Goal: Information Seeking & Learning: Learn about a topic

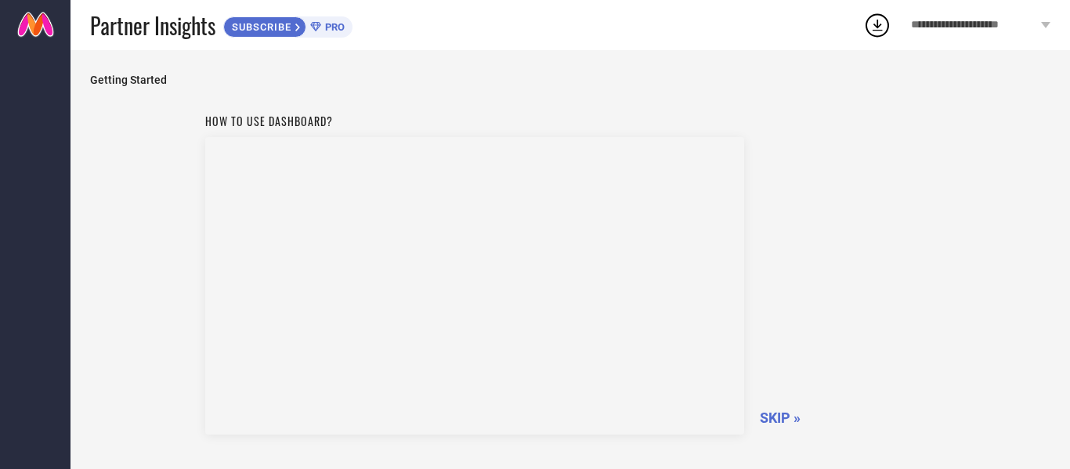
click at [769, 410] on span "SKIP »" at bounding box center [780, 418] width 41 height 16
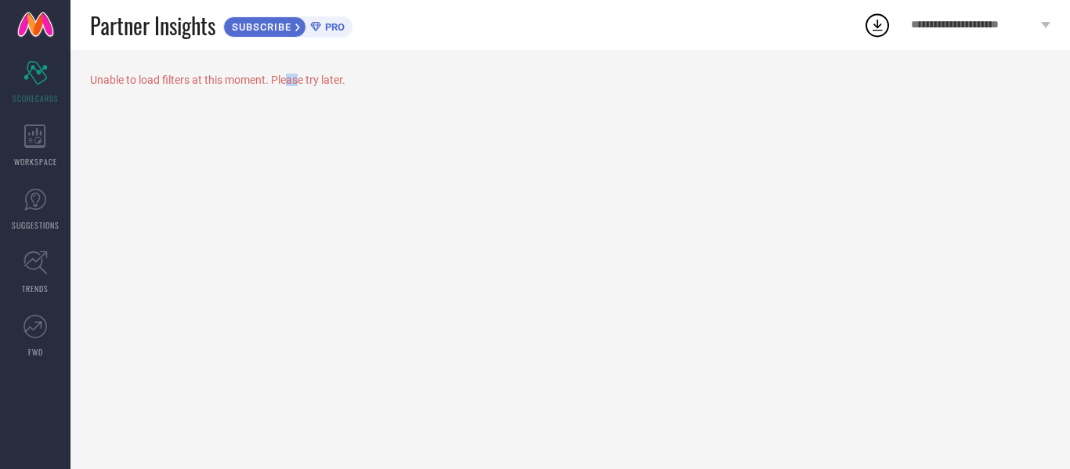
drag, startPoint x: 290, startPoint y: 89, endPoint x: 301, endPoint y: 78, distance: 15.5
click at [301, 78] on div "Unable to load filters at this moment. Please try later." at bounding box center [569, 259] width 999 height 419
click at [301, 78] on div "Unable to load filters at this moment. Please try later." at bounding box center [570, 80] width 960 height 13
click at [39, 136] on icon at bounding box center [35, 136] width 22 height 23
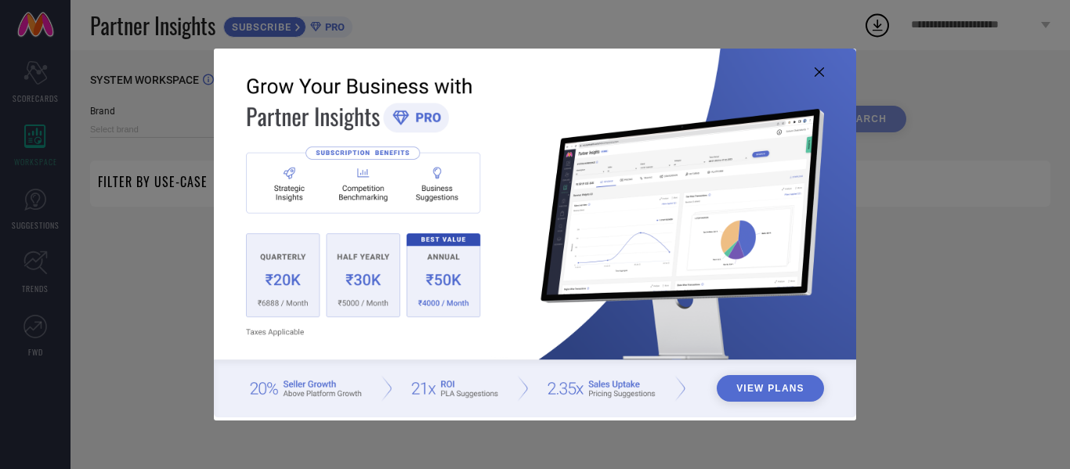
type input "1 STOP FASHION"
type input "All"
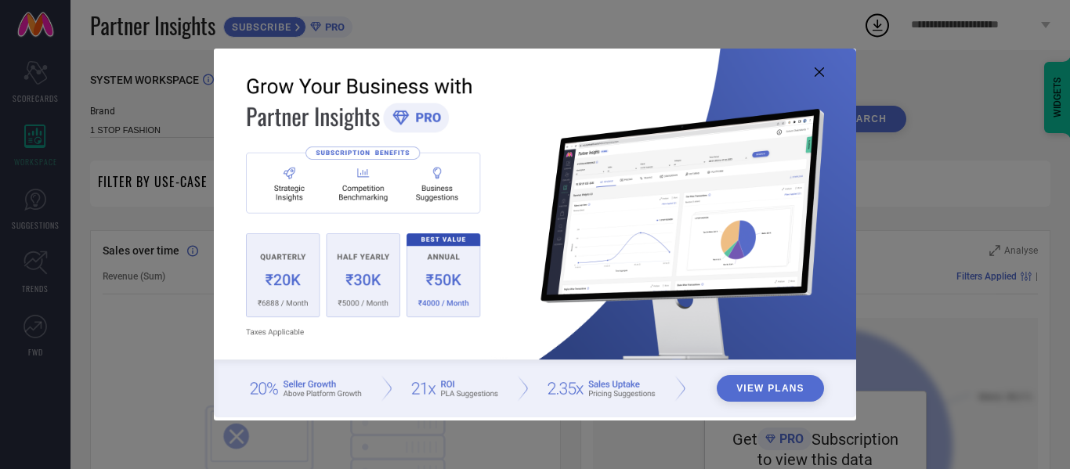
click at [816, 64] on img at bounding box center [535, 233] width 642 height 369
click at [816, 69] on icon at bounding box center [819, 71] width 9 height 9
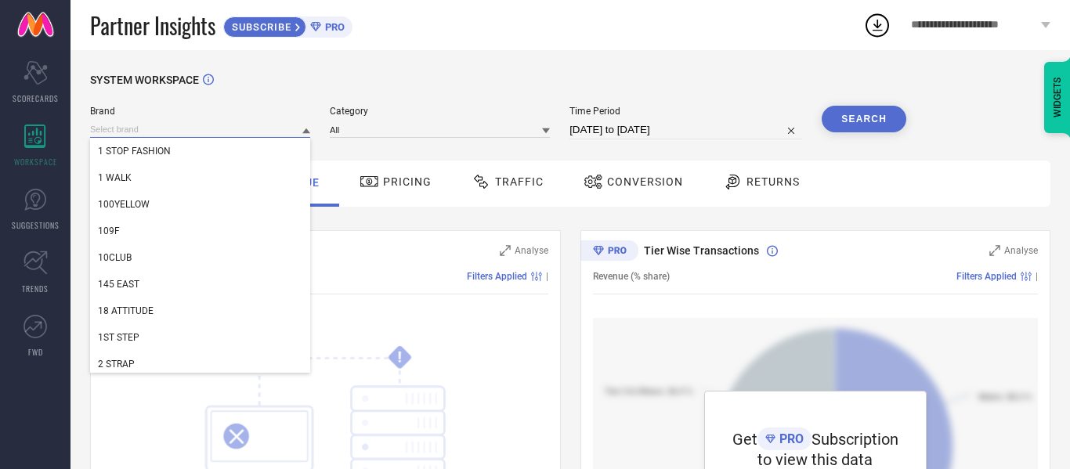
click at [268, 131] on input at bounding box center [200, 129] width 220 height 16
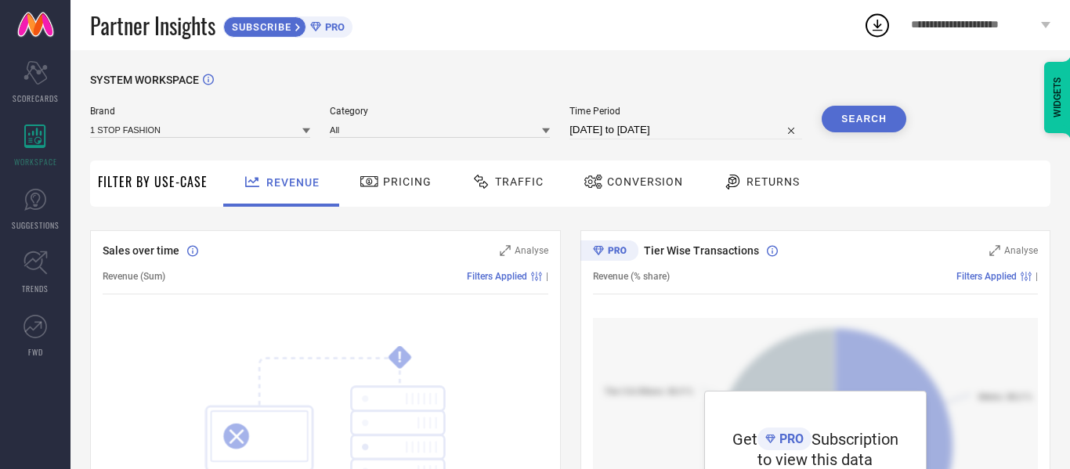
click at [305, 130] on icon at bounding box center [306, 130] width 8 height 5
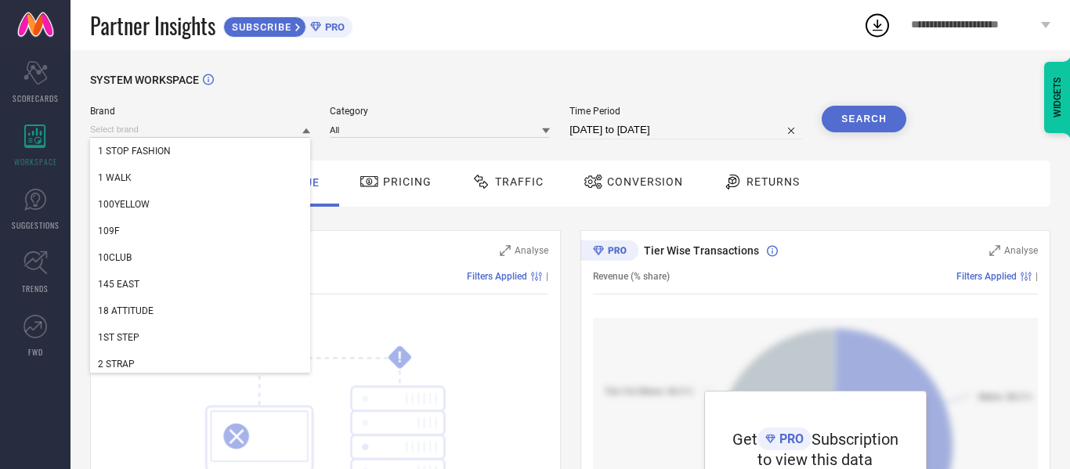
click at [305, 130] on icon at bounding box center [306, 131] width 8 height 8
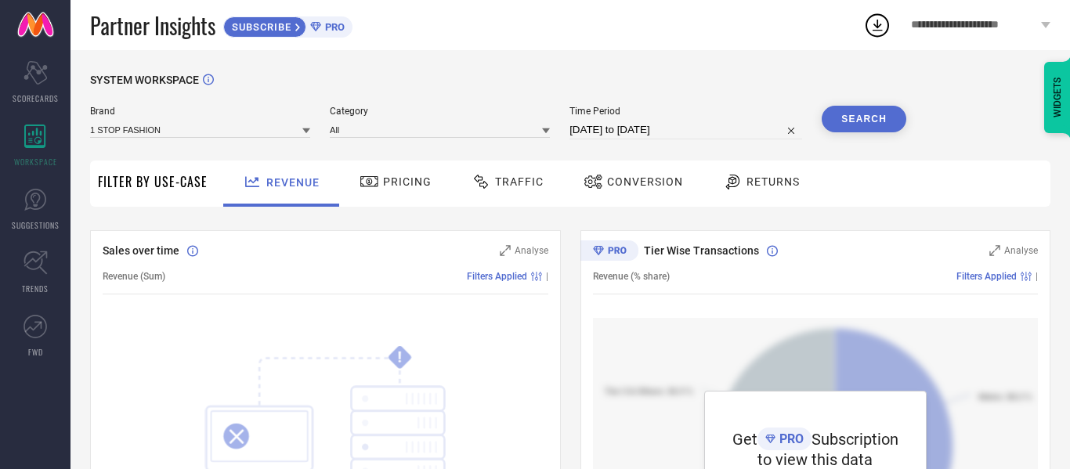
click at [307, 133] on icon at bounding box center [306, 130] width 8 height 5
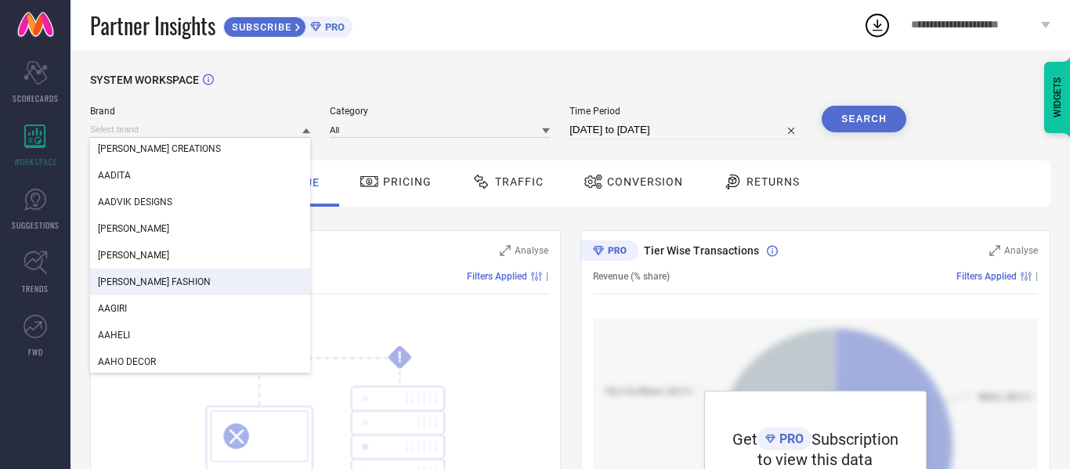
scroll to position [1973, 0]
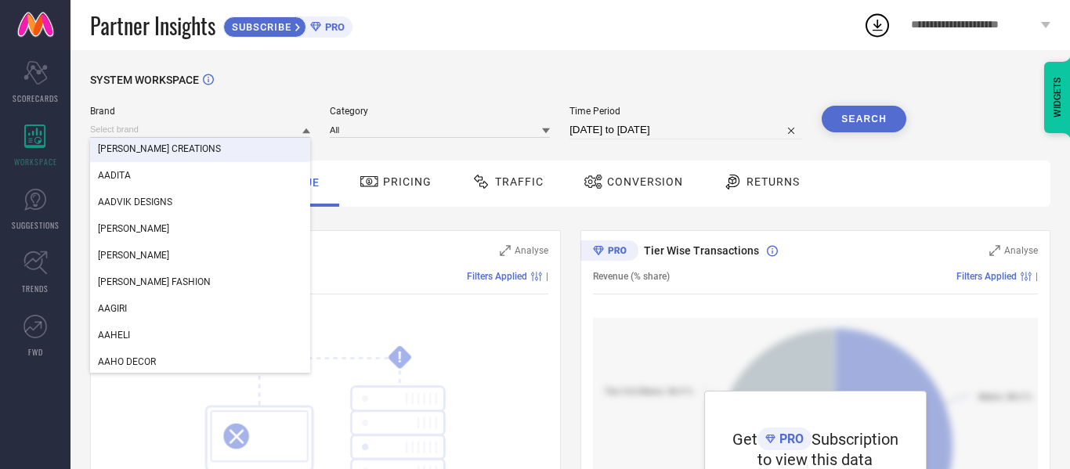
click at [249, 118] on div "Brand AACHHO AADI AADI TRADERS AADIKART [PERSON_NAME] CREATIONS AADITA AADVIK D…" at bounding box center [200, 123] width 220 height 34
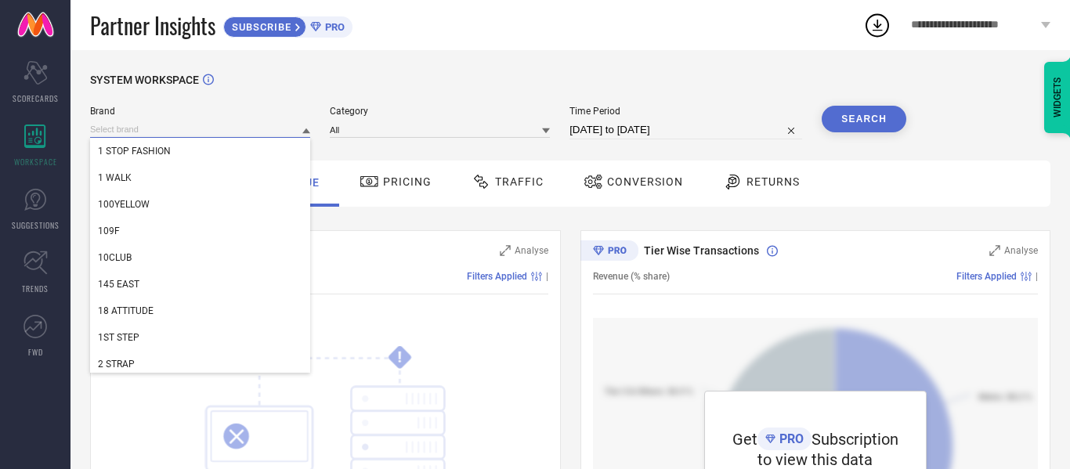
click at [226, 128] on input at bounding box center [200, 129] width 220 height 16
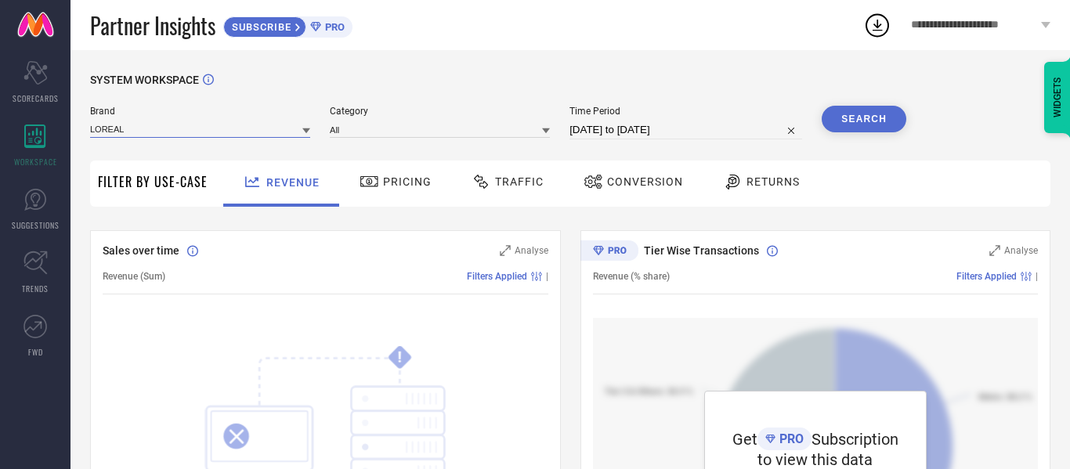
type input "LOREAL"
drag, startPoint x: 829, startPoint y: 351, endPoint x: 873, endPoint y: 139, distance: 215.8
click at [873, 139] on div "Search" at bounding box center [864, 123] width 85 height 34
click at [1048, 163] on div "Revenue Pricing Traffic Conversion Returns" at bounding box center [632, 184] width 835 height 46
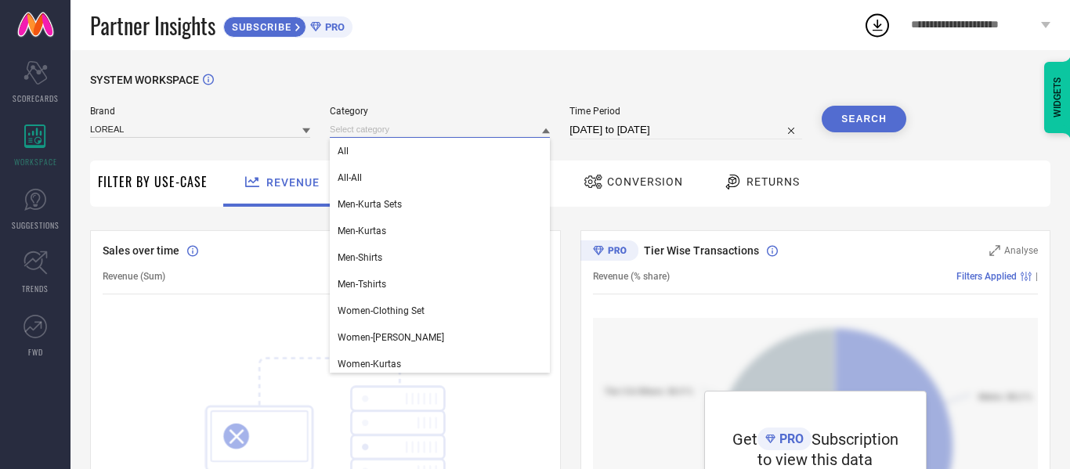
click at [414, 129] on input at bounding box center [440, 129] width 220 height 16
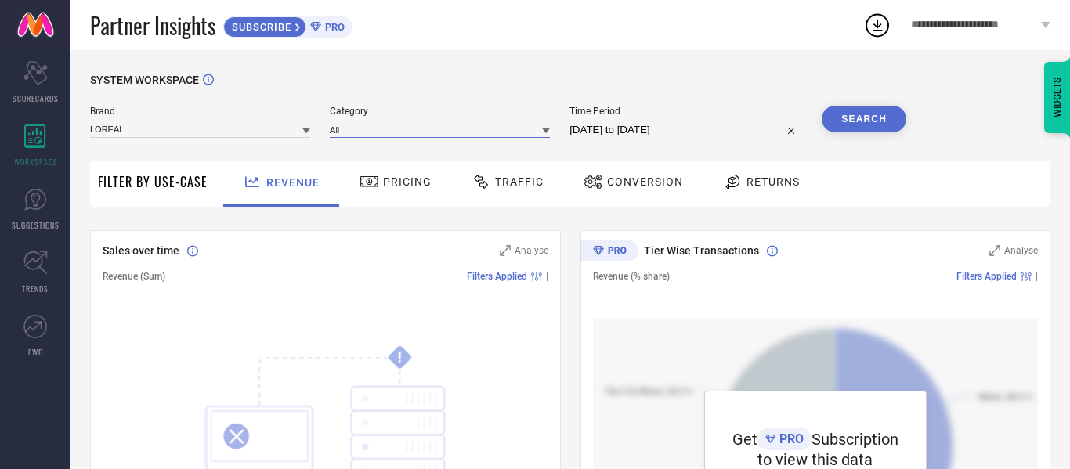
click at [414, 129] on input at bounding box center [440, 129] width 220 height 16
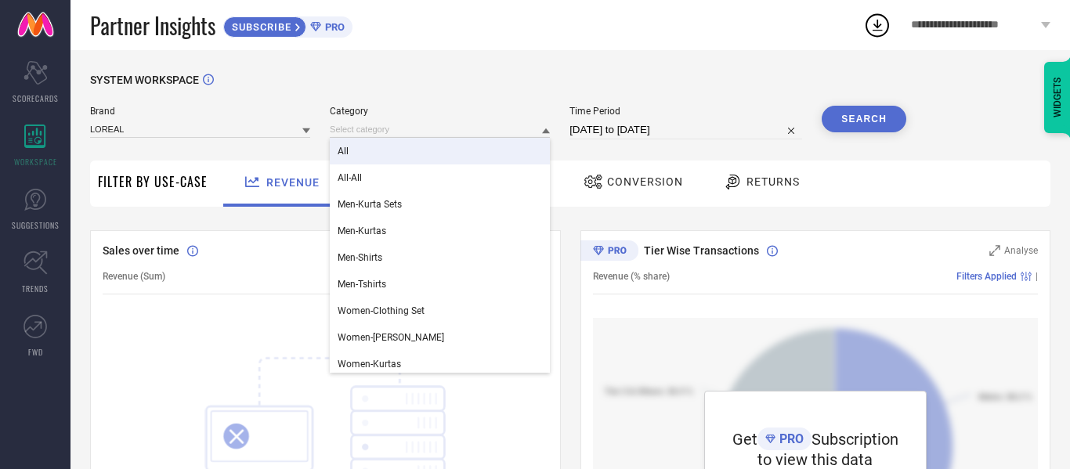
click at [307, 132] on icon at bounding box center [306, 130] width 8 height 5
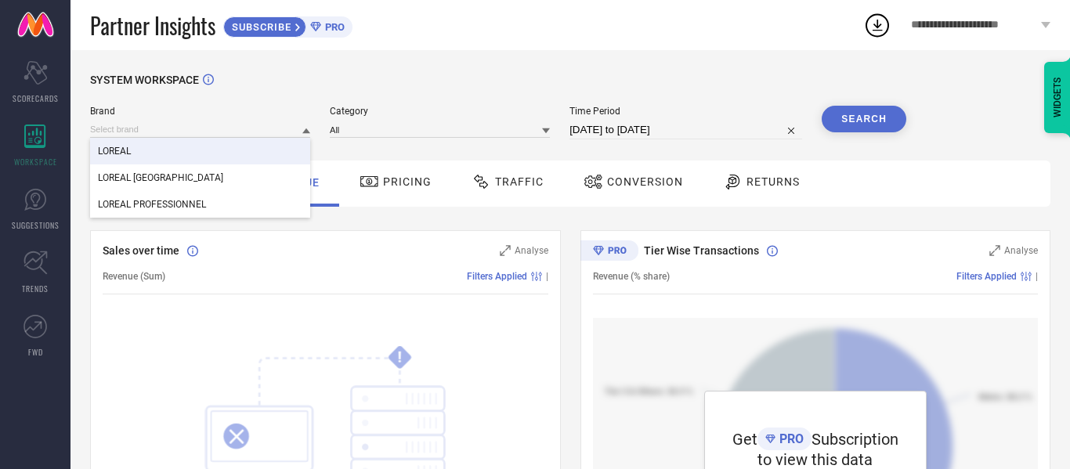
click at [280, 150] on div "LOREAL" at bounding box center [200, 151] width 220 height 27
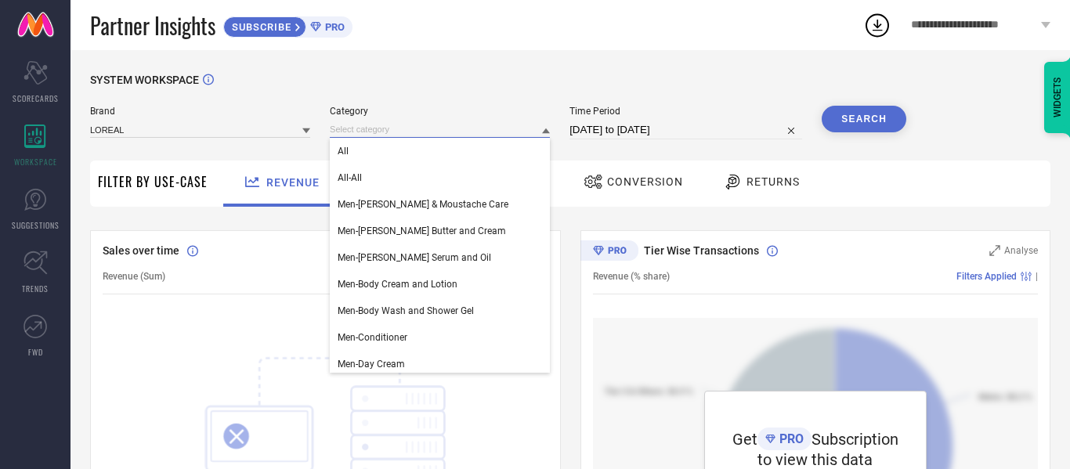
click at [389, 136] on input at bounding box center [440, 129] width 220 height 16
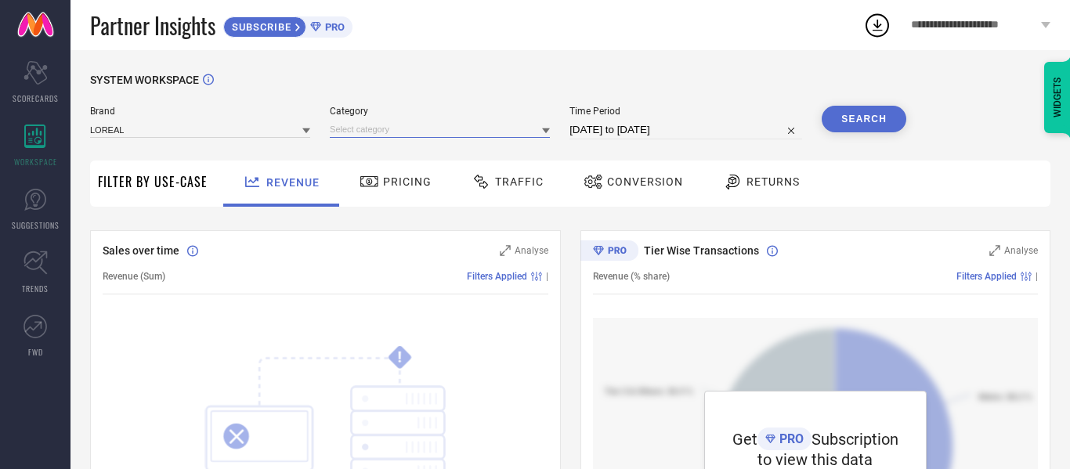
click at [389, 136] on input at bounding box center [440, 129] width 220 height 16
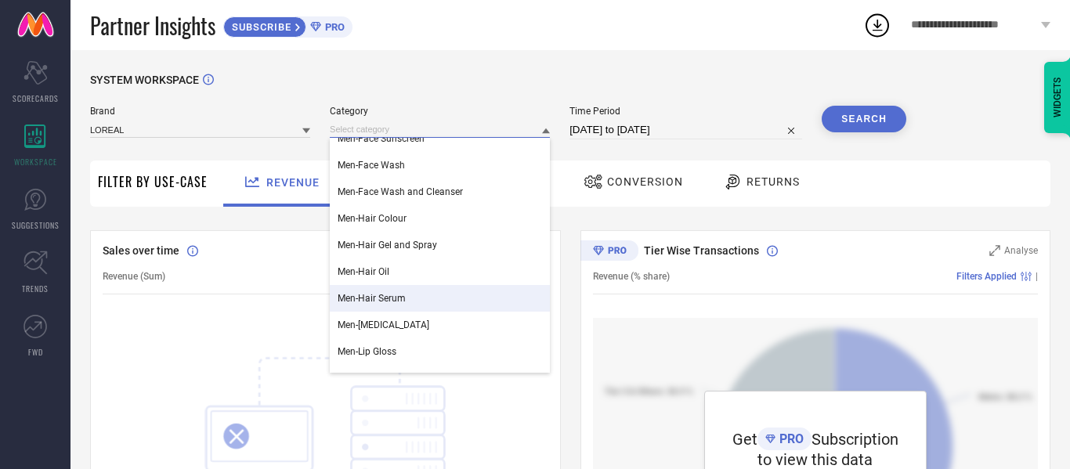
scroll to position [417, 0]
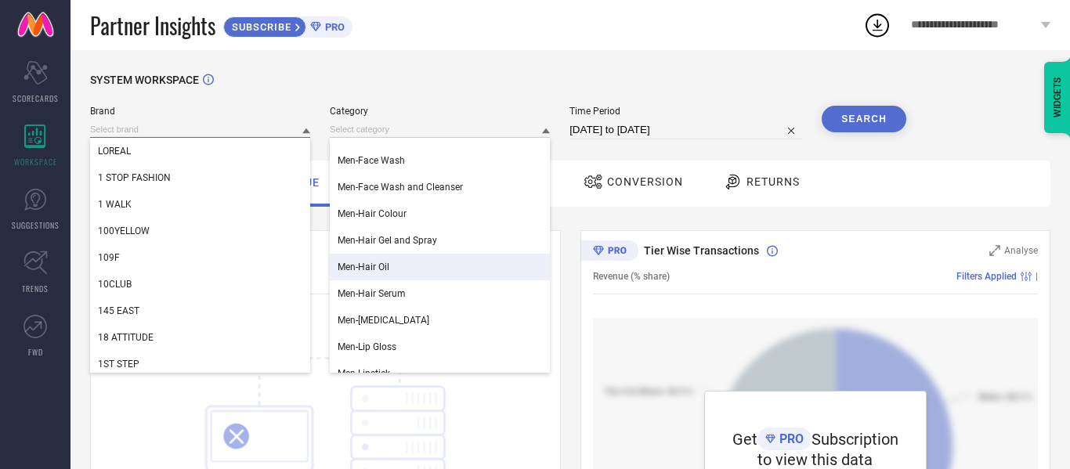
click at [297, 133] on input at bounding box center [200, 129] width 220 height 16
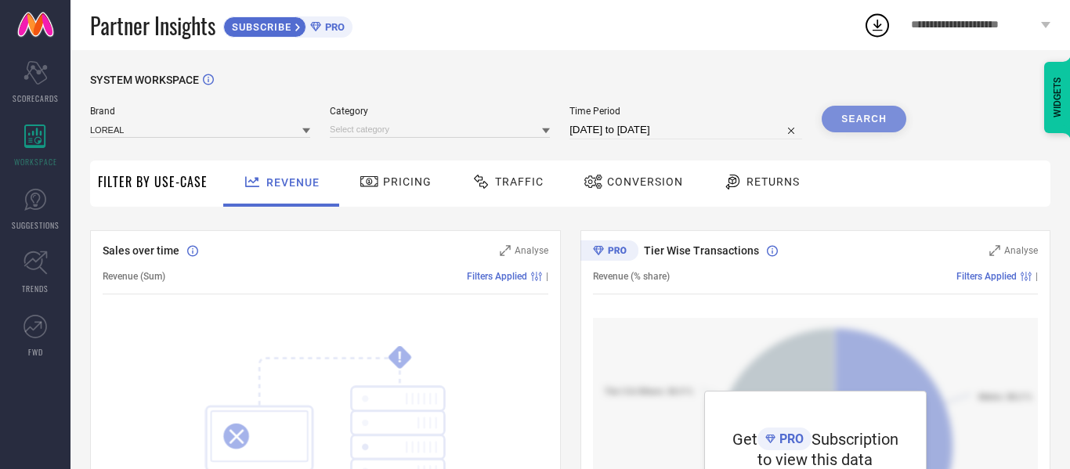
click at [305, 129] on icon at bounding box center [306, 130] width 8 height 5
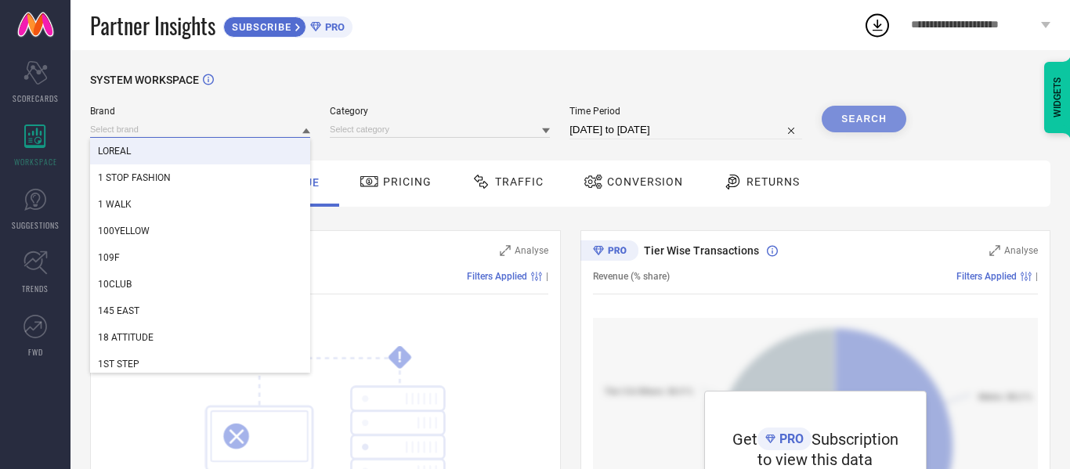
click at [244, 126] on input at bounding box center [200, 129] width 220 height 16
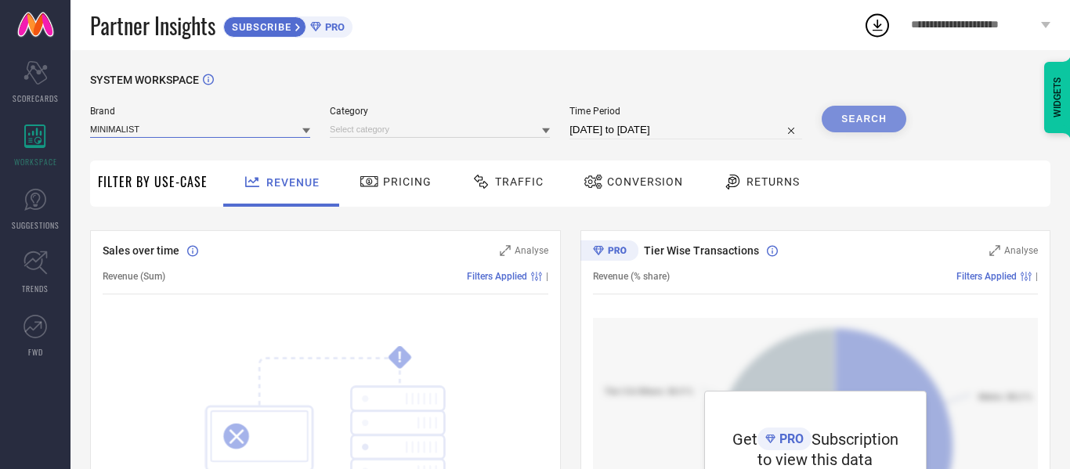
type input "MINIMALIST"
click at [277, 157] on div "MINIMALIST" at bounding box center [200, 151] width 220 height 27
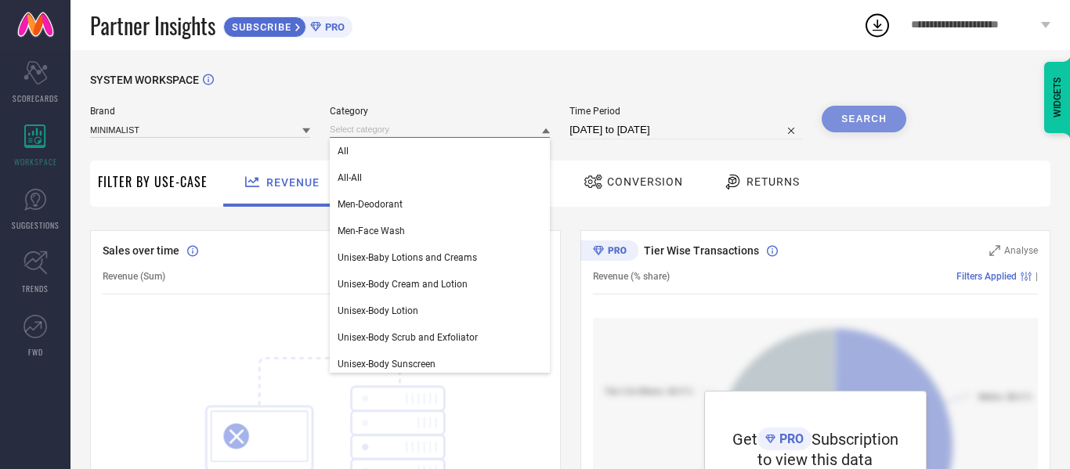
click at [390, 125] on input at bounding box center [440, 129] width 220 height 16
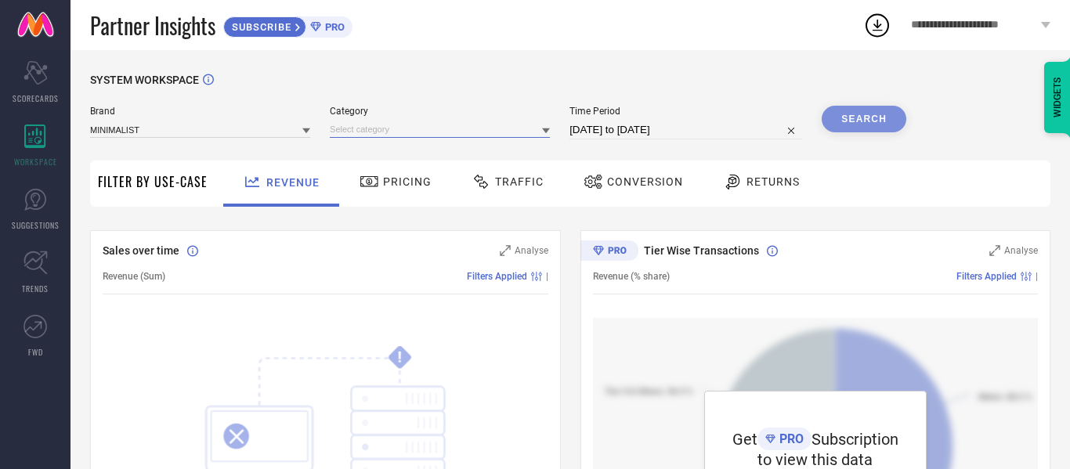
click at [390, 125] on input at bounding box center [440, 129] width 220 height 16
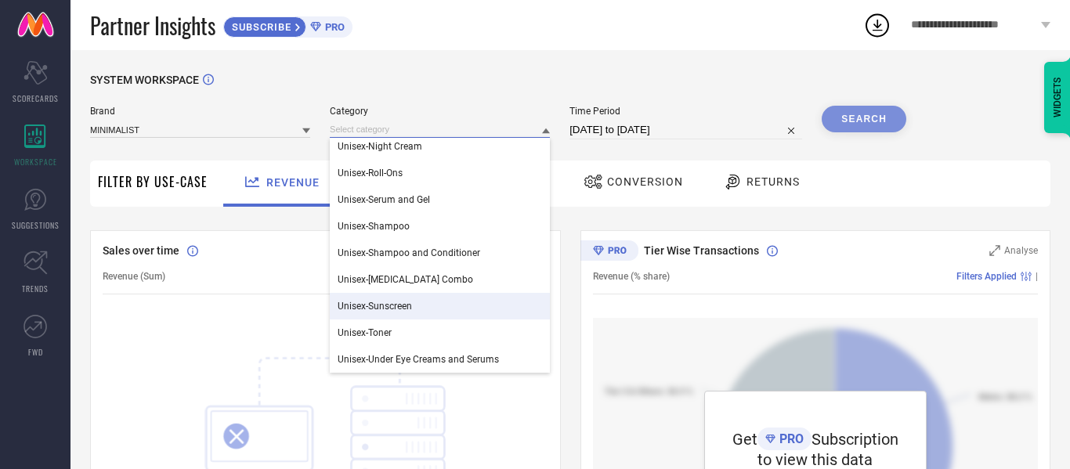
scroll to position [829, 0]
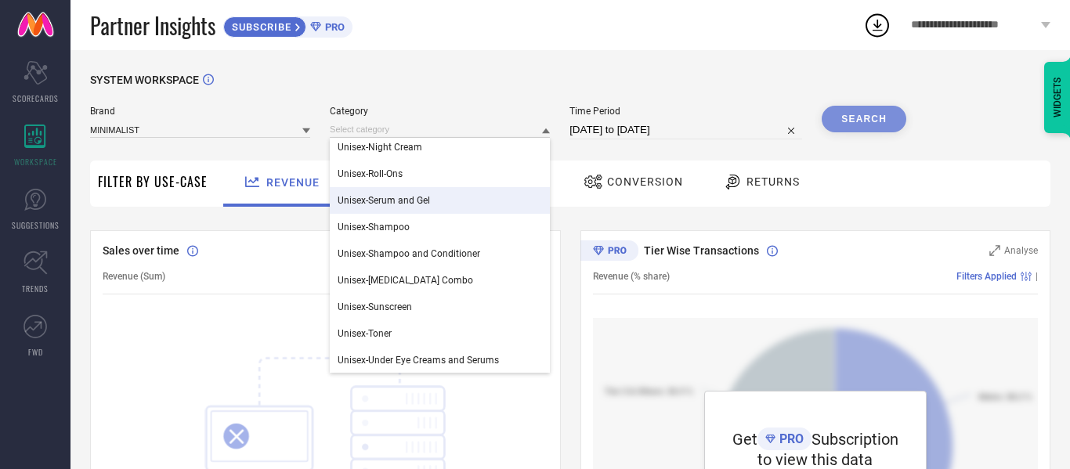
click at [421, 206] on span "Unisex-Serum and Gel" at bounding box center [384, 200] width 92 height 11
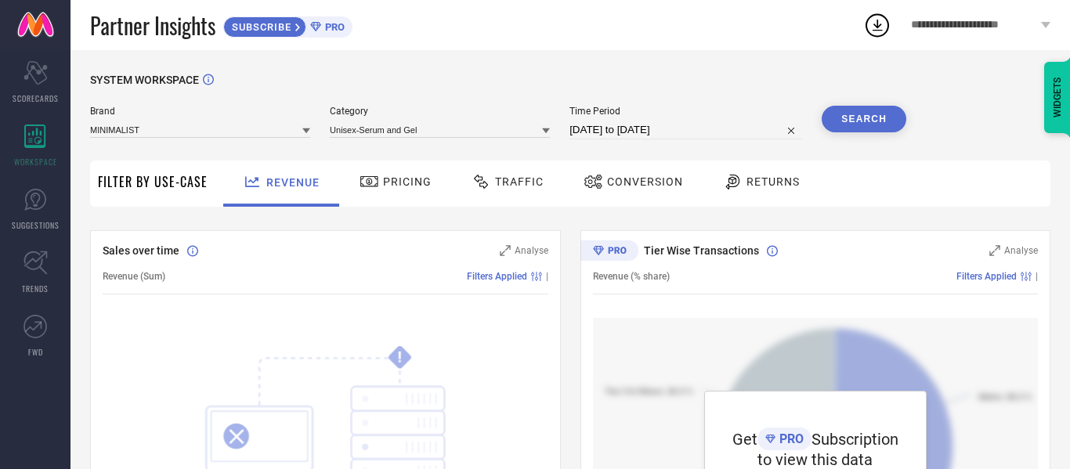
select select "6"
select select "2025"
select select "7"
select select "2025"
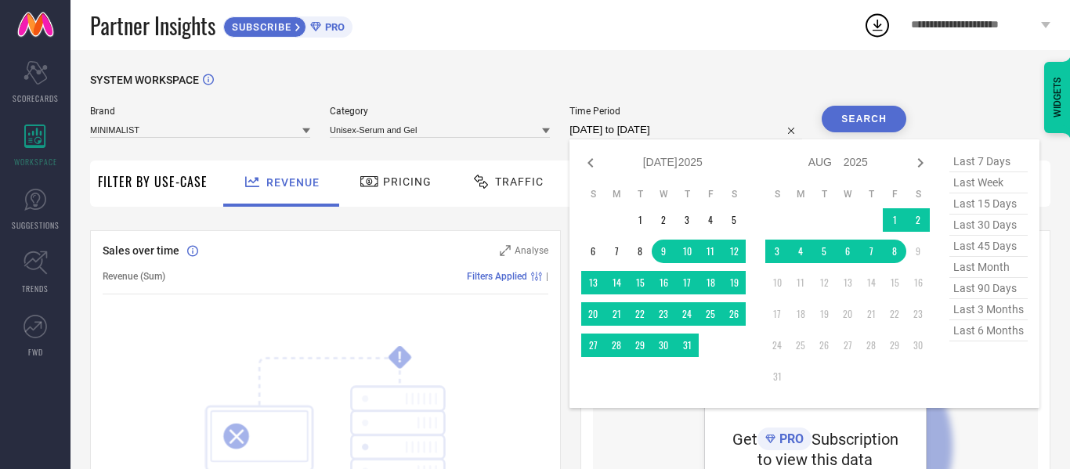
click at [678, 129] on input "[DATE] to [DATE]" at bounding box center [685, 130] width 233 height 19
click at [977, 320] on span "last 3 months" at bounding box center [988, 309] width 78 height 21
type input "[DATE] to [DATE]"
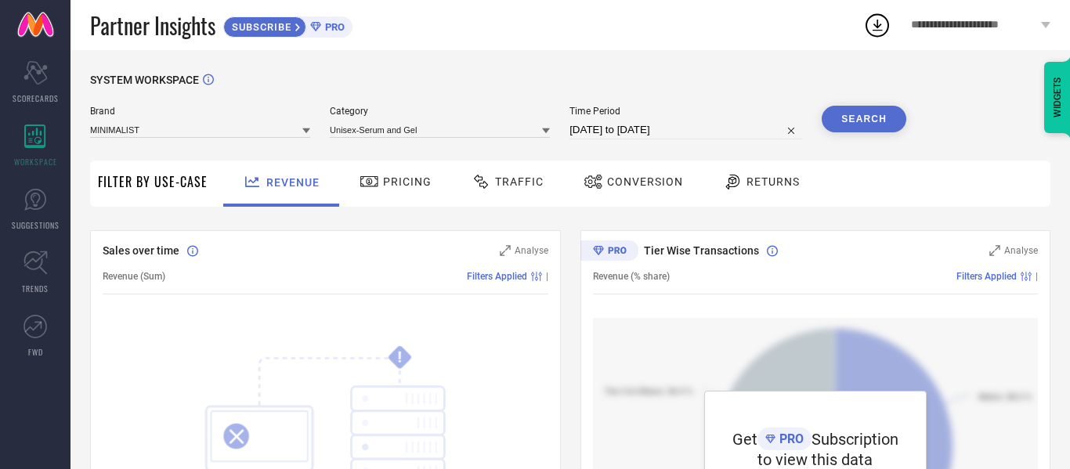
click at [883, 128] on button "Search" at bounding box center [864, 119] width 85 height 27
click at [369, 190] on icon at bounding box center [370, 181] width 20 height 19
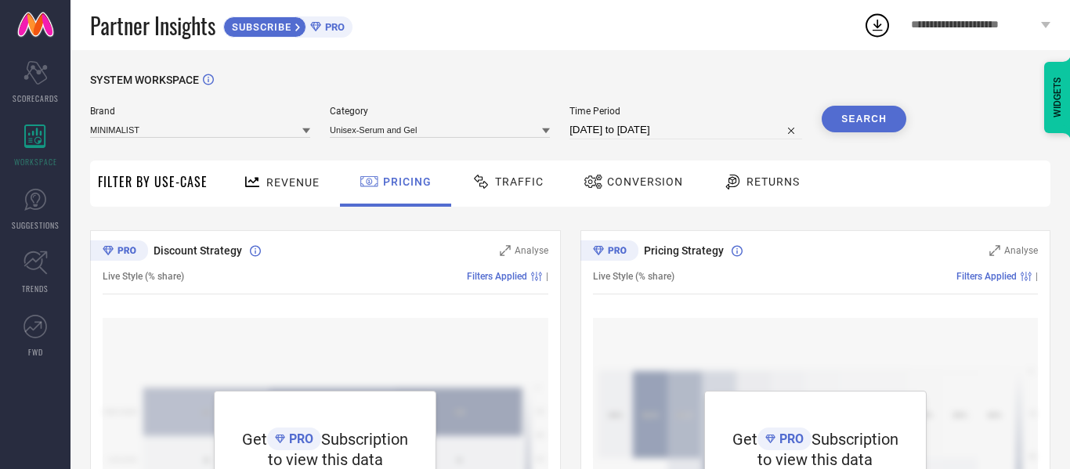
click at [495, 186] on span "Traffic" at bounding box center [519, 181] width 49 height 13
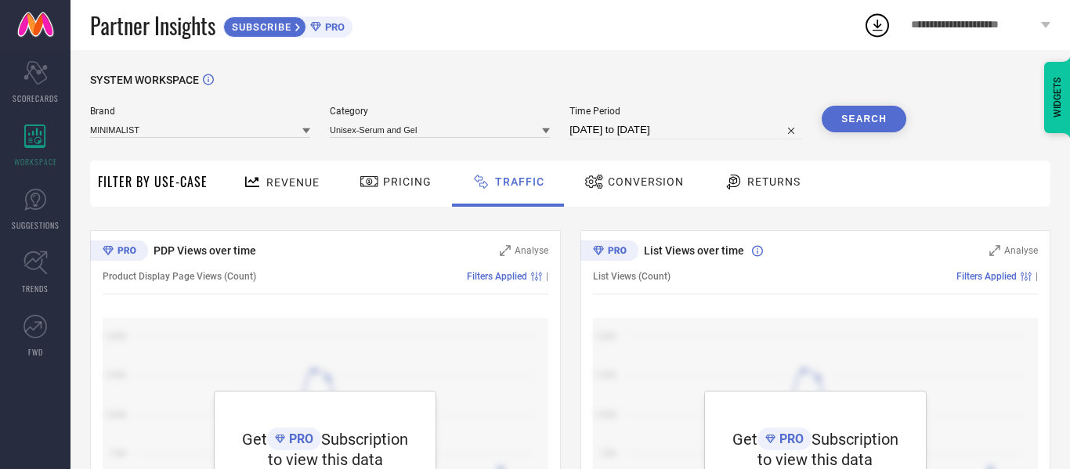
click at [592, 187] on icon at bounding box center [594, 181] width 20 height 19
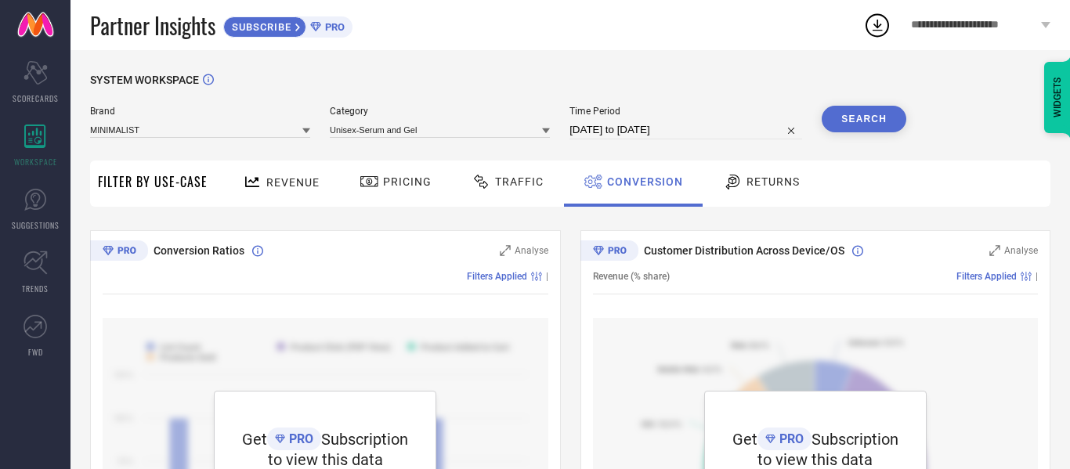
click at [746, 184] on span "Returns" at bounding box center [772, 181] width 53 height 13
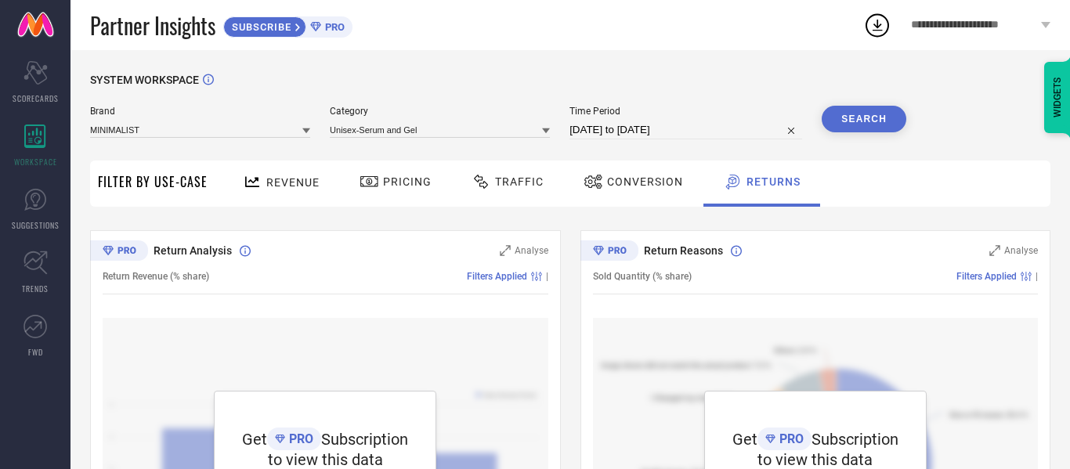
click at [268, 183] on span "Revenue" at bounding box center [292, 182] width 53 height 13
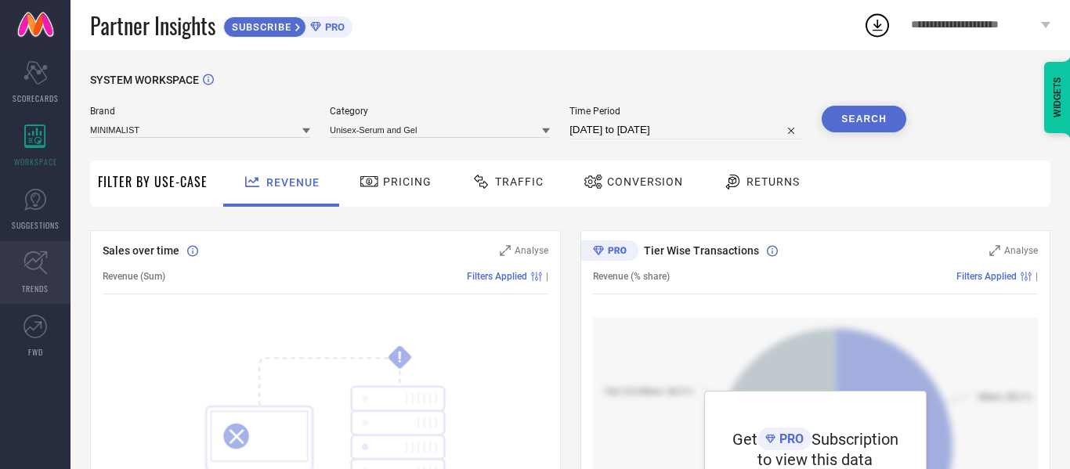
click at [45, 269] on icon at bounding box center [35, 263] width 24 height 24
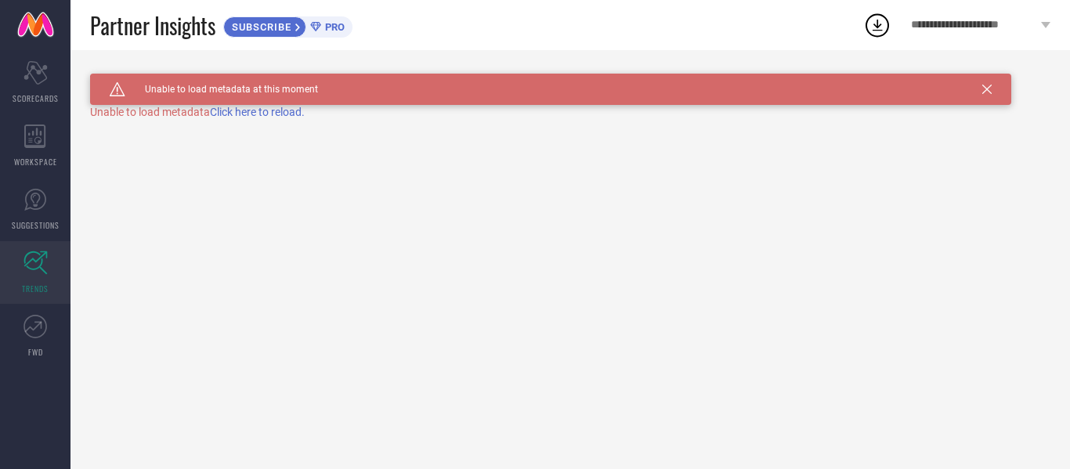
click at [222, 117] on span "Click here to reload." at bounding box center [257, 112] width 95 height 13
click at [39, 195] on icon at bounding box center [35, 200] width 9 height 14
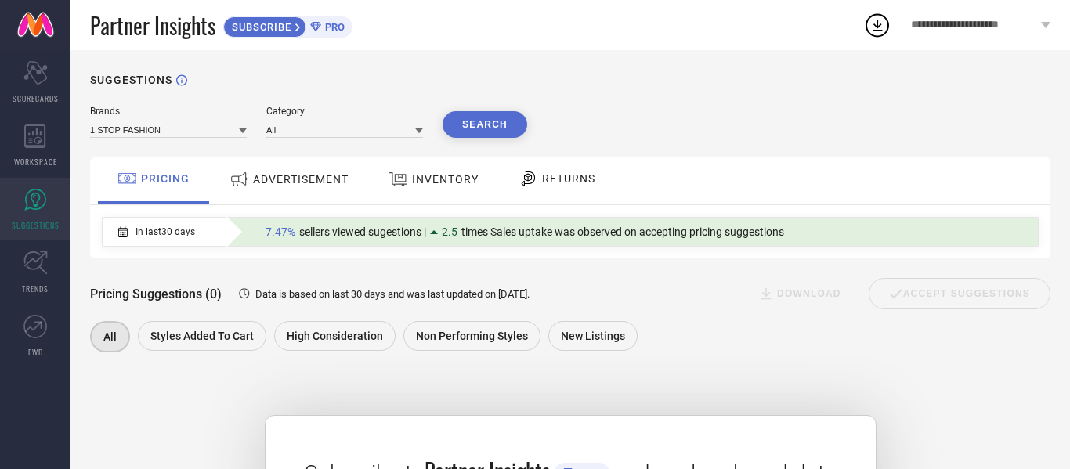
click at [295, 189] on div "ADVERTISEMENT" at bounding box center [289, 179] width 127 height 28
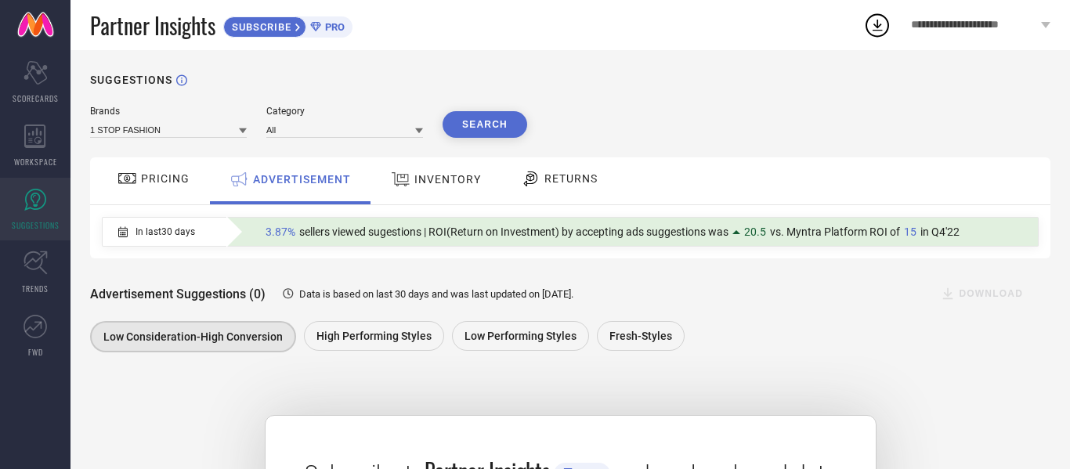
click at [403, 162] on div "INVENTORY" at bounding box center [435, 180] width 129 height 47
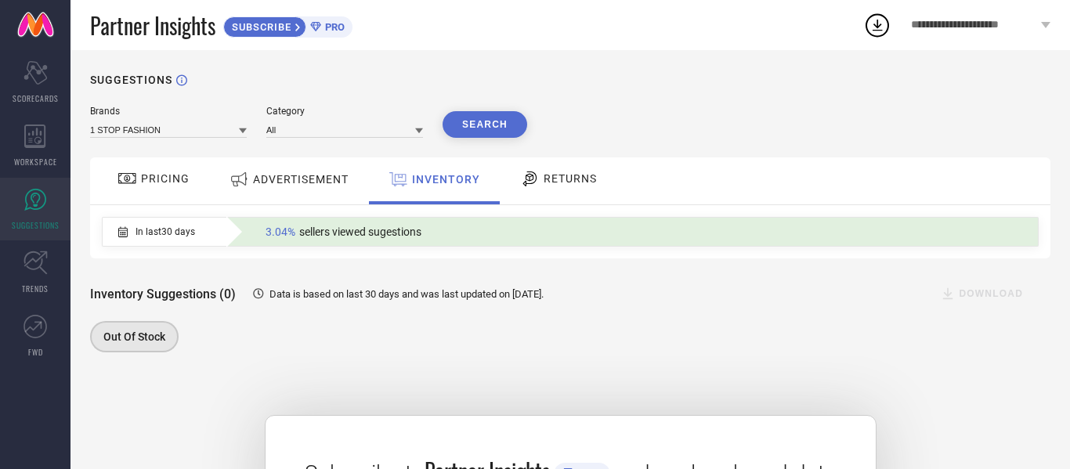
click at [142, 182] on span "PRICING" at bounding box center [165, 178] width 49 height 13
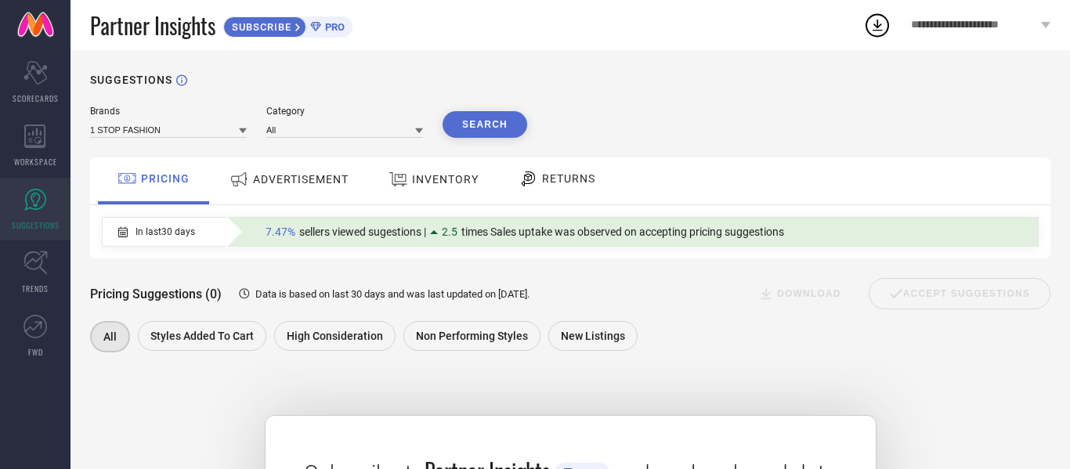
click at [244, 128] on icon at bounding box center [243, 131] width 8 height 8
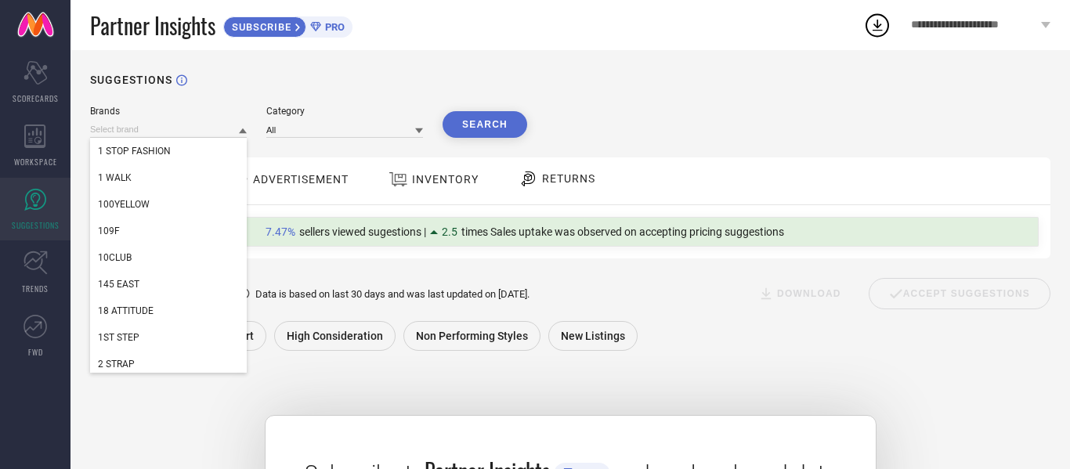
click at [184, 121] on div "1 STOP FASHION 1 WALK 100YELLOW 109F 10CLUB 145 EAST 18 ATTITUDE 1ST STEP 2 STR…" at bounding box center [168, 129] width 157 height 17
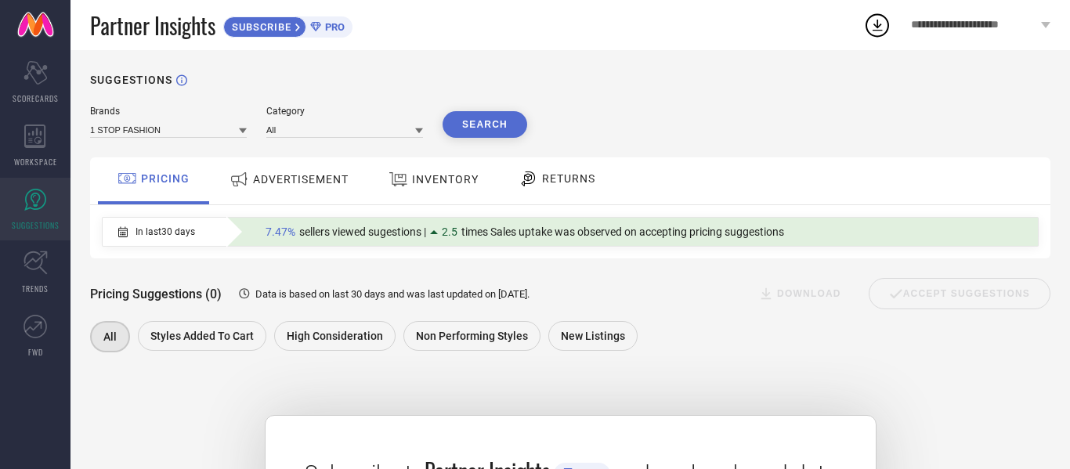
click at [184, 121] on div "1 STOP FASHION" at bounding box center [168, 129] width 157 height 17
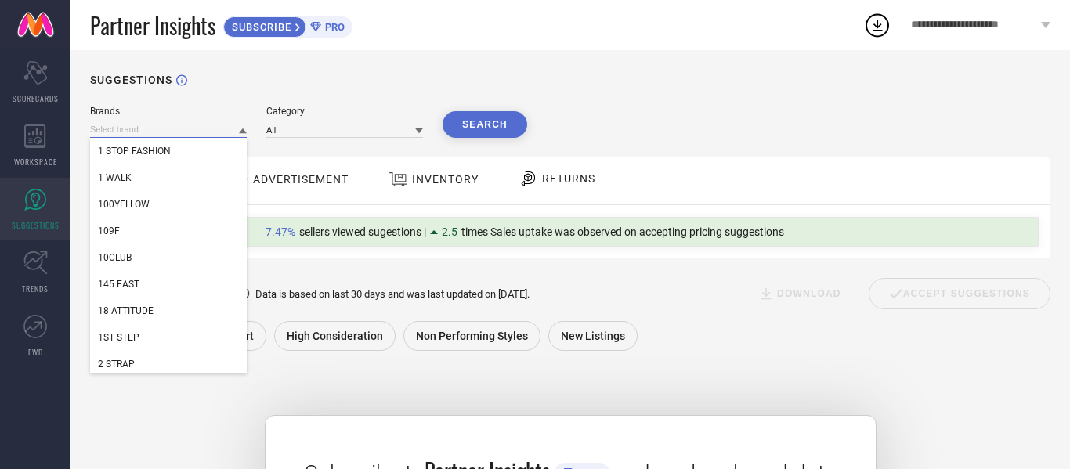
click at [185, 128] on input at bounding box center [168, 129] width 157 height 16
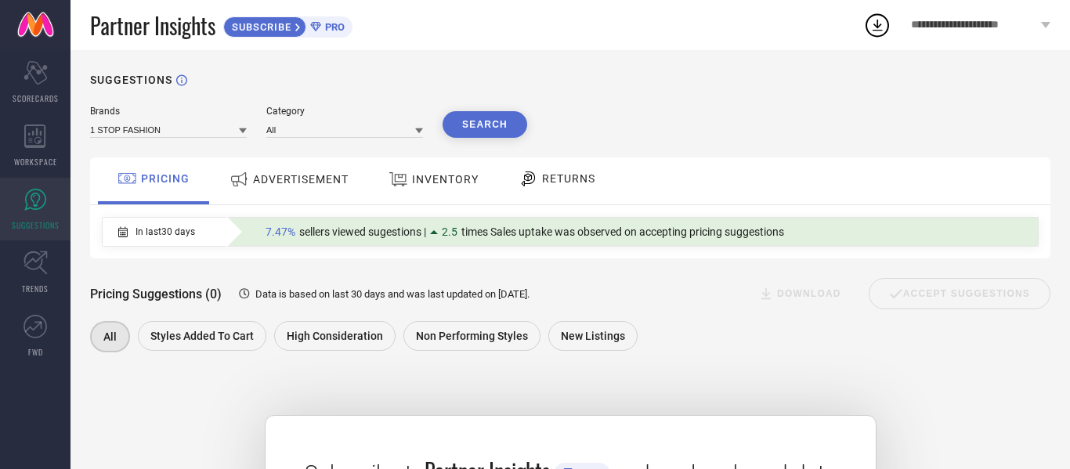
click at [246, 132] on icon at bounding box center [243, 131] width 8 height 8
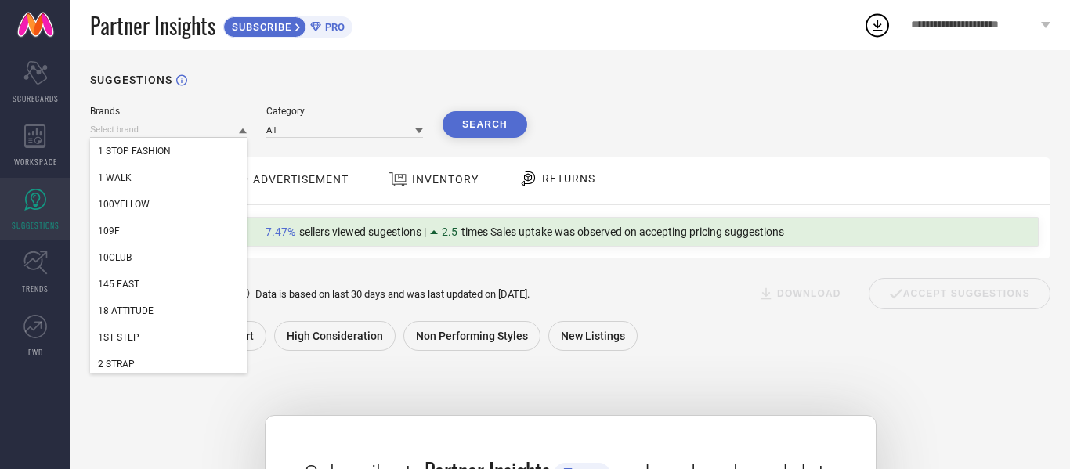
click at [174, 118] on div "Brands 1 STOP FASHION 1 WALK 100YELLOW 109F 10CLUB 145 EAST 18 ATTITUDE 1ST STE…" at bounding box center [168, 122] width 157 height 32
click at [211, 128] on input at bounding box center [168, 129] width 157 height 16
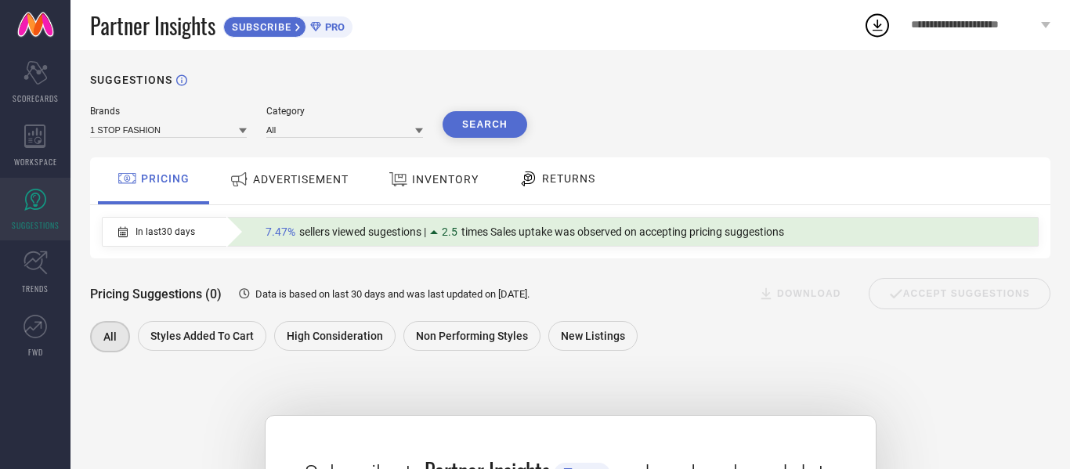
click at [241, 132] on icon at bounding box center [243, 131] width 8 height 8
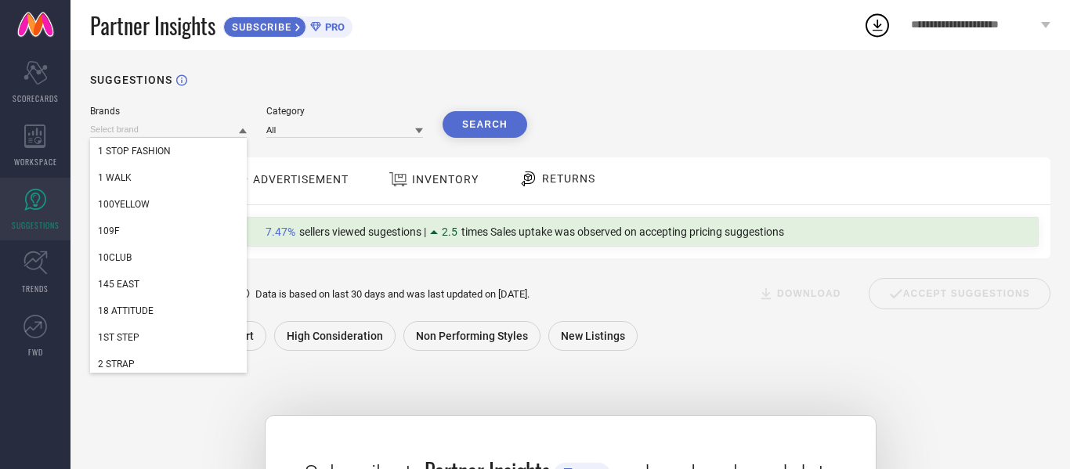
click at [457, 66] on div "SUGGESTIONS Brands 1 STOP FASHION 1 WALK 100YELLOW 109F 10CLUB 145 EAST 18 ATTI…" at bounding box center [569, 402] width 999 height 705
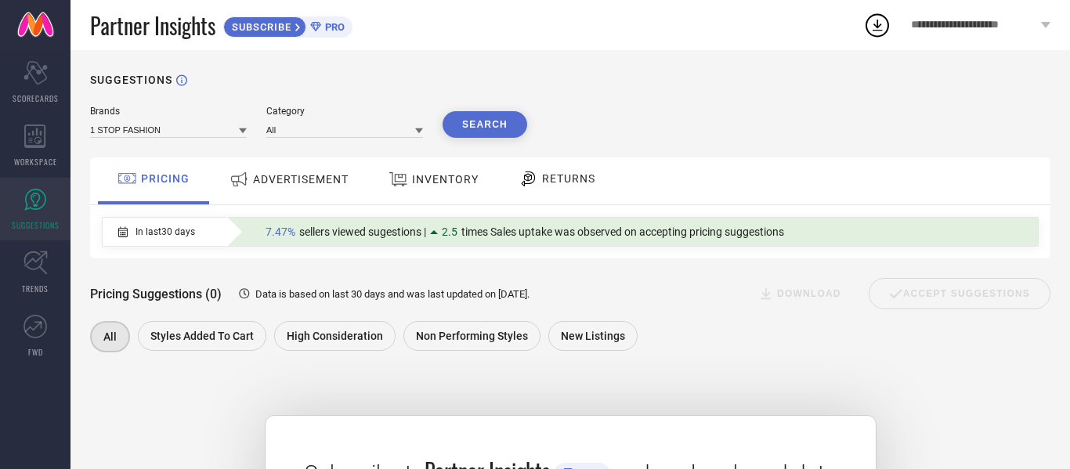
click at [674, 76] on div "SUGGESTIONS" at bounding box center [570, 80] width 960 height 13
